Goal: Task Accomplishment & Management: Use online tool/utility

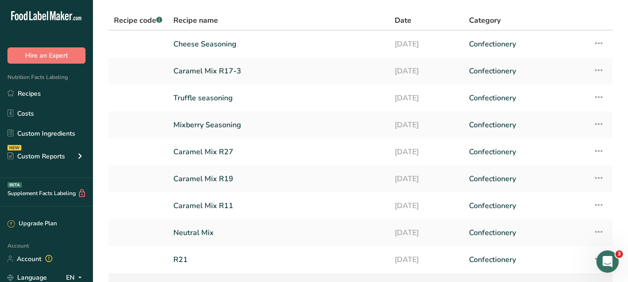
scroll to position [126, 0]
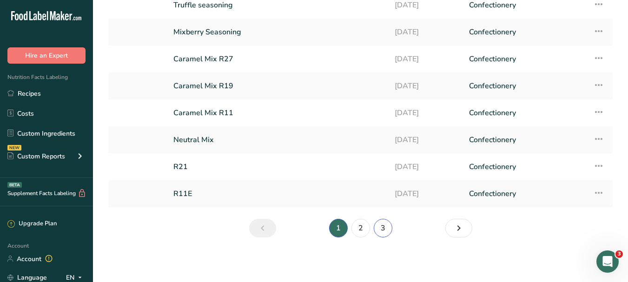
click at [386, 226] on link "3" at bounding box center [383, 228] width 19 height 19
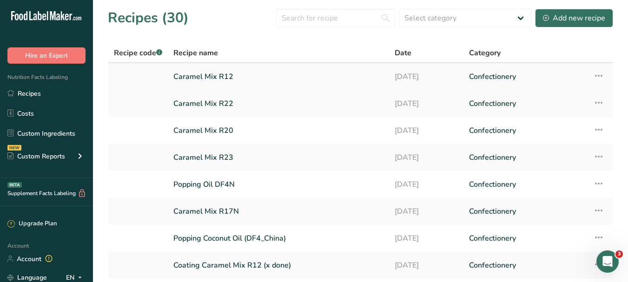
click at [219, 76] on link "Caramel Mix R12" at bounding box center [279, 77] width 210 height 20
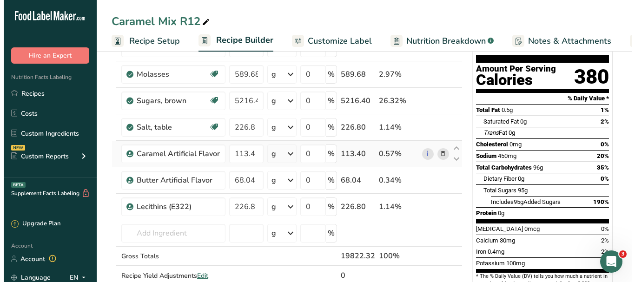
scroll to position [93, 0]
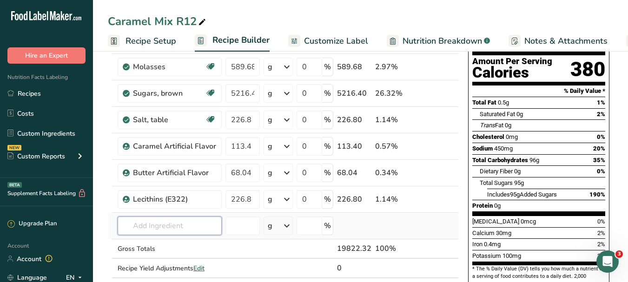
click at [209, 218] on input "text" at bounding box center [170, 226] width 104 height 19
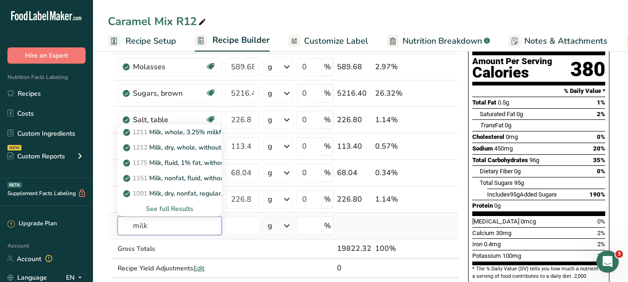
type input "milk"
click at [164, 209] on div "See full Results" at bounding box center [169, 209] width 89 height 10
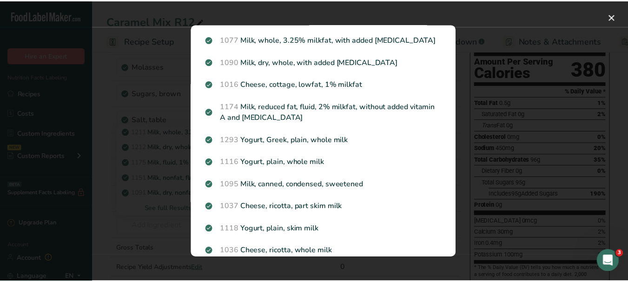
scroll to position [175, 0]
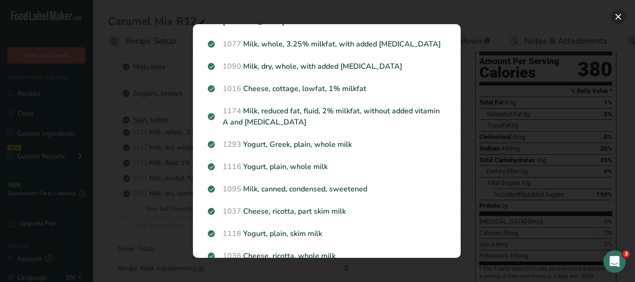
click at [623, 18] on button "Search results modal" at bounding box center [618, 16] width 15 height 15
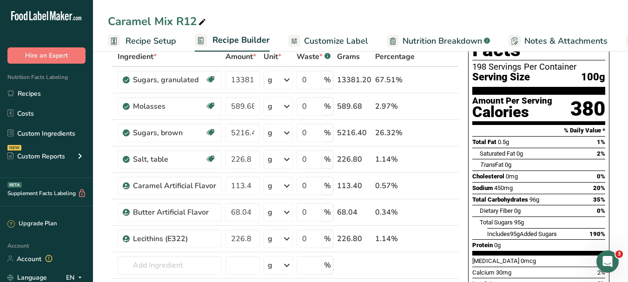
scroll to position [0, 0]
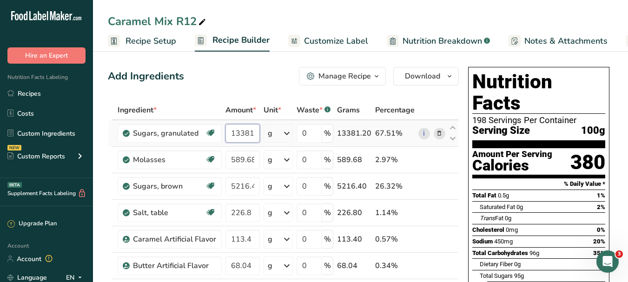
click at [235, 130] on input "13381.2" at bounding box center [243, 133] width 34 height 19
drag, startPoint x: 231, startPoint y: 132, endPoint x: 218, endPoint y: 135, distance: 13.4
click at [218, 135] on tr "Sugars, granulated Dairy free Gluten free Vegan Vegetarian Soy free 13381.2 g P…" at bounding box center [283, 133] width 350 height 27
click at [252, 140] on input "13381.2" at bounding box center [243, 133] width 34 height 19
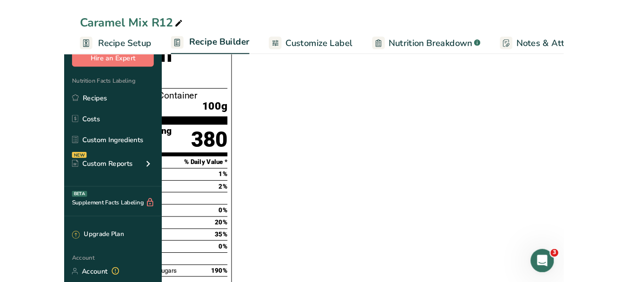
scroll to position [372, 0]
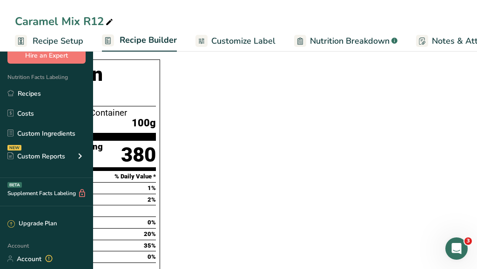
drag, startPoint x: 317, startPoint y: 117, endPoint x: 328, endPoint y: 61, distance: 56.8
click at [319, 117] on section "Ingredient * Amount * Unit * Waste * .a-a{fill:#347362;}.b-a{fill:#fff;} Grams …" at bounding box center [235, 196] width 441 height 937
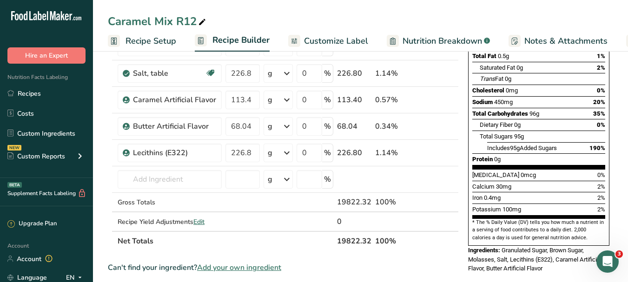
scroll to position [0, 0]
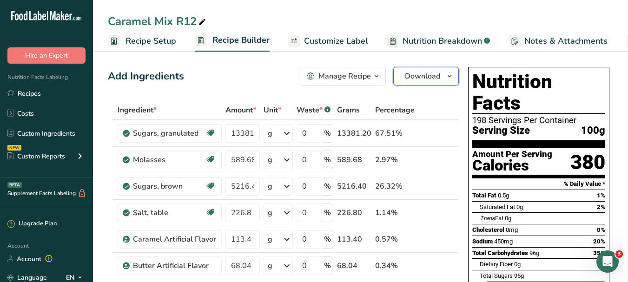
click at [452, 78] on icon "button" at bounding box center [449, 77] width 7 height 12
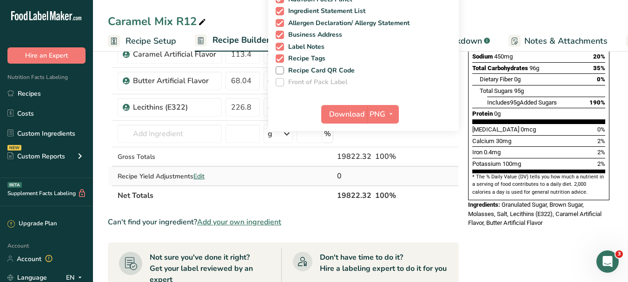
scroll to position [186, 0]
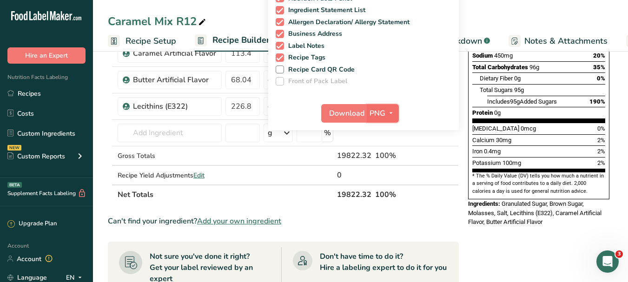
click at [390, 114] on icon "button" at bounding box center [391, 113] width 7 height 12
click at [389, 176] on link "PDF" at bounding box center [384, 178] width 30 height 15
click at [347, 114] on span "Download" at bounding box center [347, 113] width 35 height 11
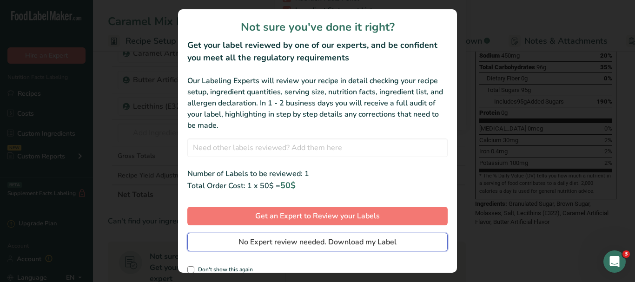
click at [337, 240] on span "No Expert review needed. Download my Label" at bounding box center [318, 242] width 158 height 11
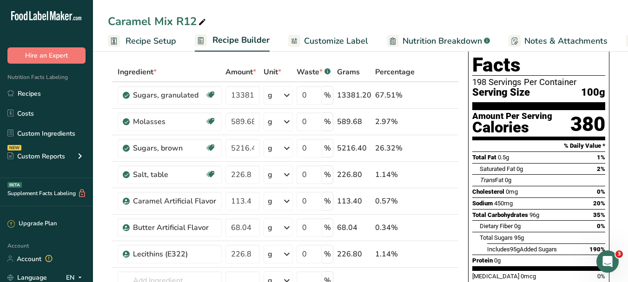
scroll to position [0, 0]
